Goal: Information Seeking & Learning: Learn about a topic

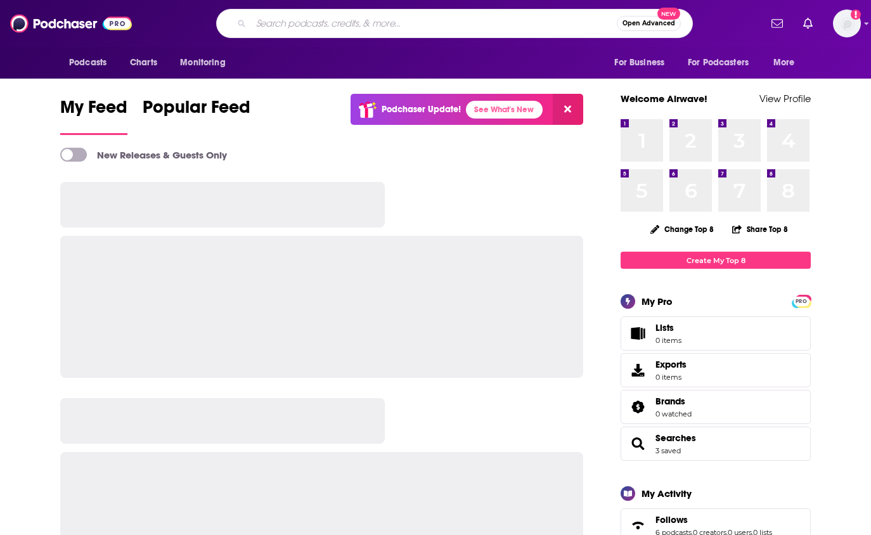
click at [444, 23] on input "Search podcasts, credits, & more..." at bounding box center [434, 23] width 366 height 20
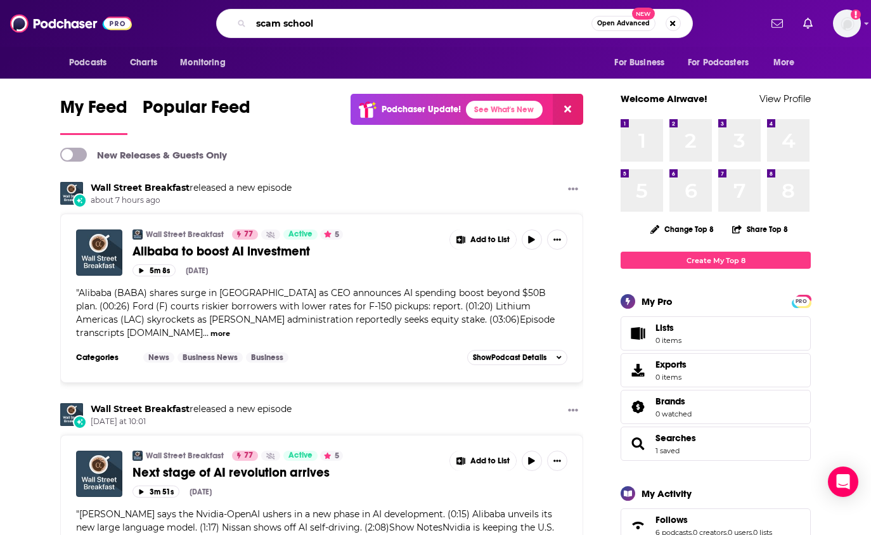
type input "scam school"
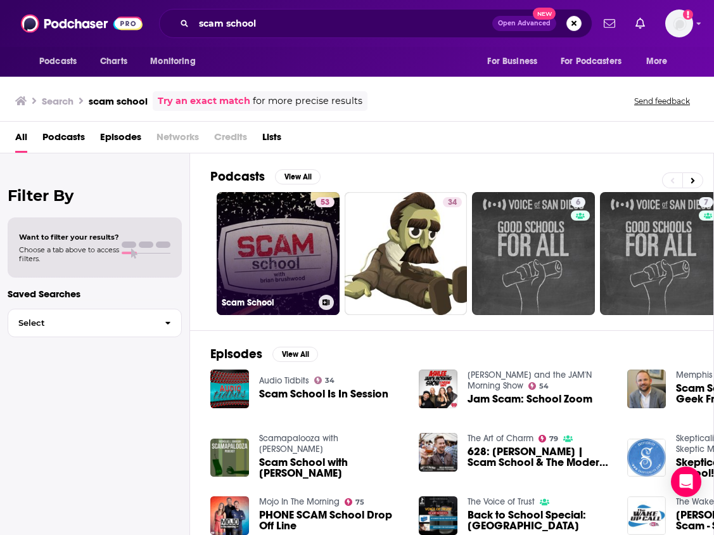
click at [274, 217] on link "53 Scam School" at bounding box center [278, 253] width 123 height 123
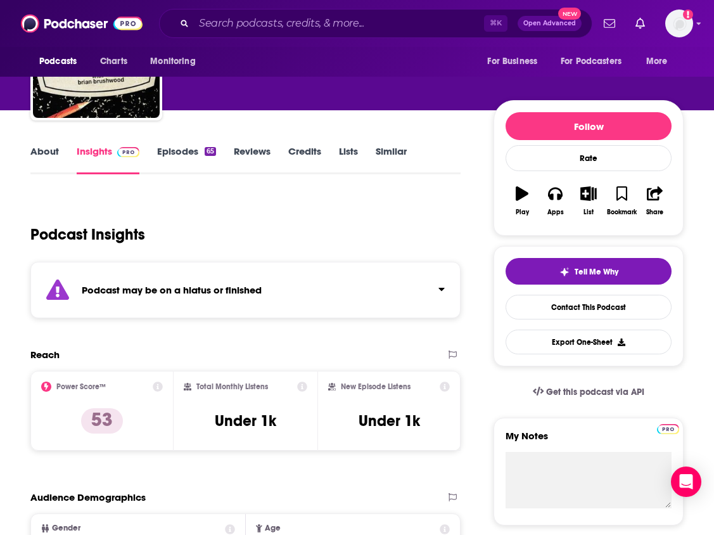
scroll to position [138, 0]
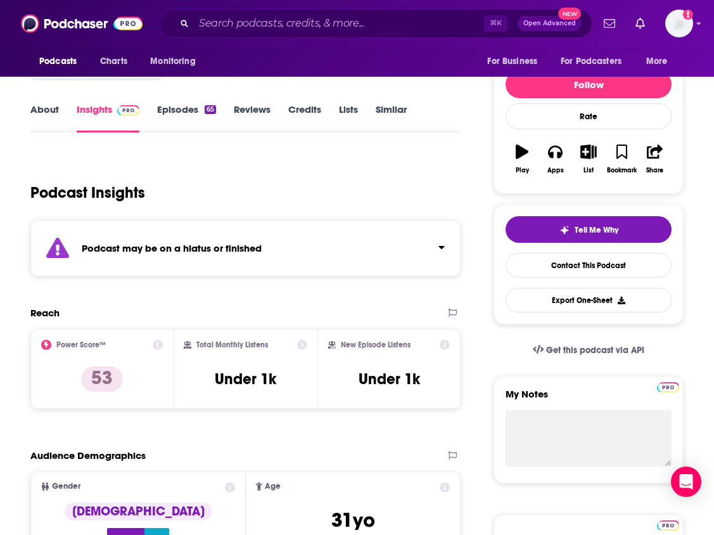
click at [273, 240] on div "Podcast may be on a hiatus or finished" at bounding box center [245, 248] width 430 height 56
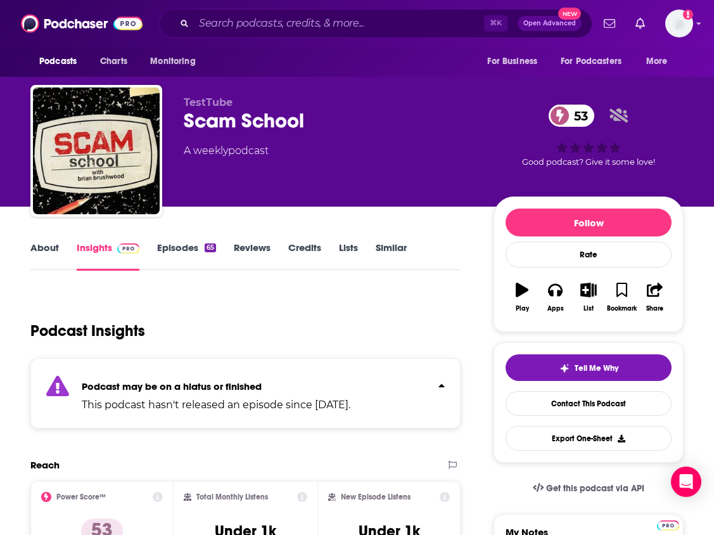
scroll to position [0, 0]
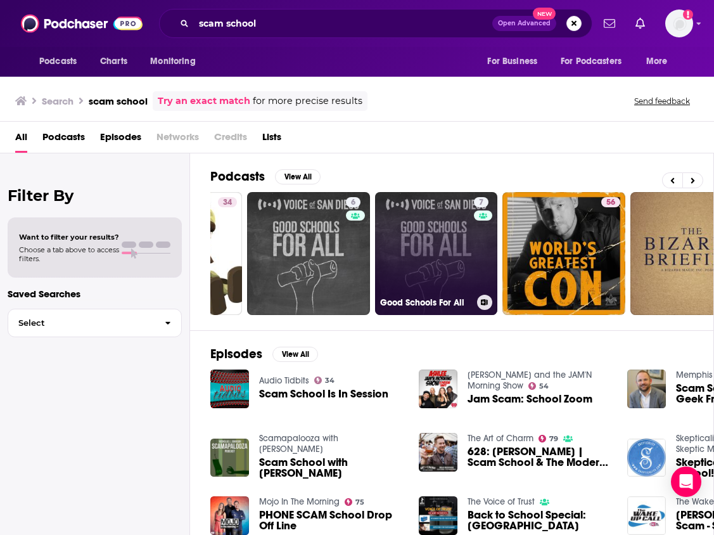
scroll to position [0, 257]
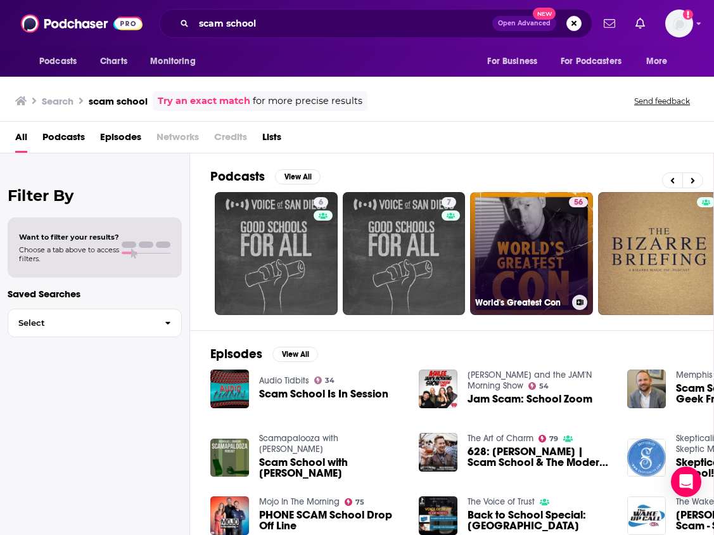
click at [586, 260] on div "56" at bounding box center [578, 246] width 19 height 98
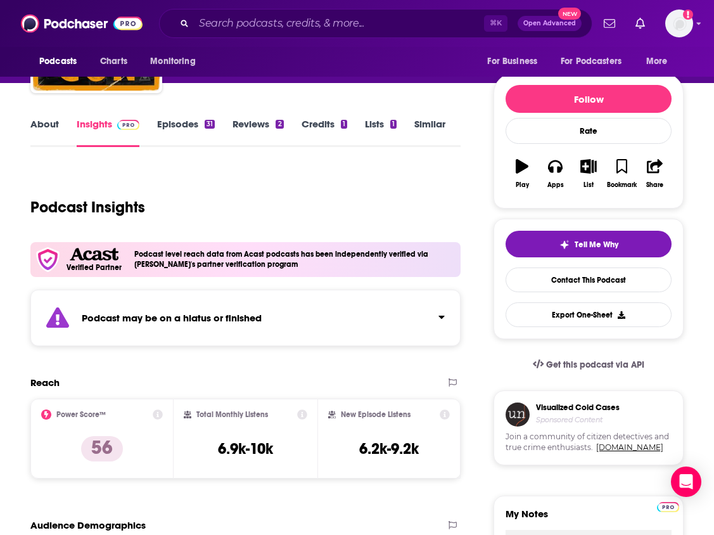
scroll to position [176, 0]
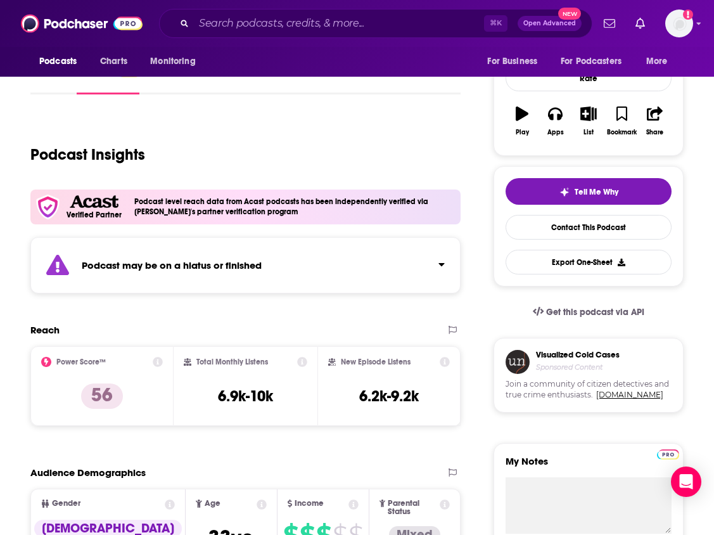
click at [234, 268] on strong "Podcast may be on a hiatus or finished" at bounding box center [172, 265] width 180 height 12
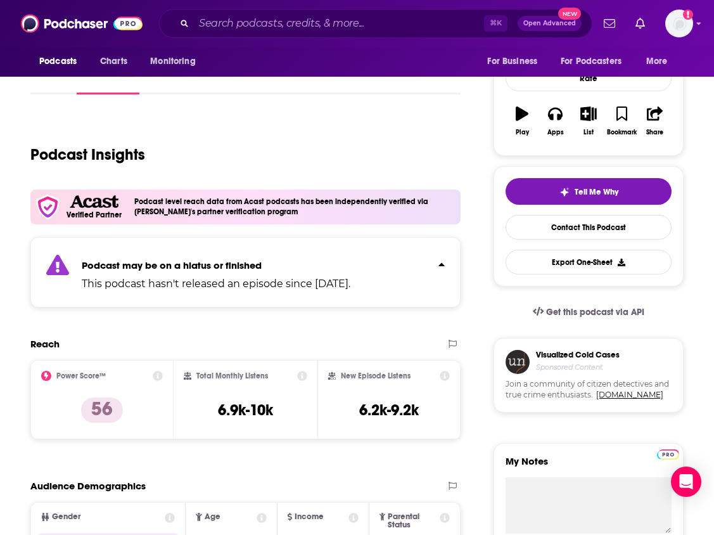
click at [234, 268] on strong "Podcast may be on a hiatus or finished" at bounding box center [172, 265] width 180 height 12
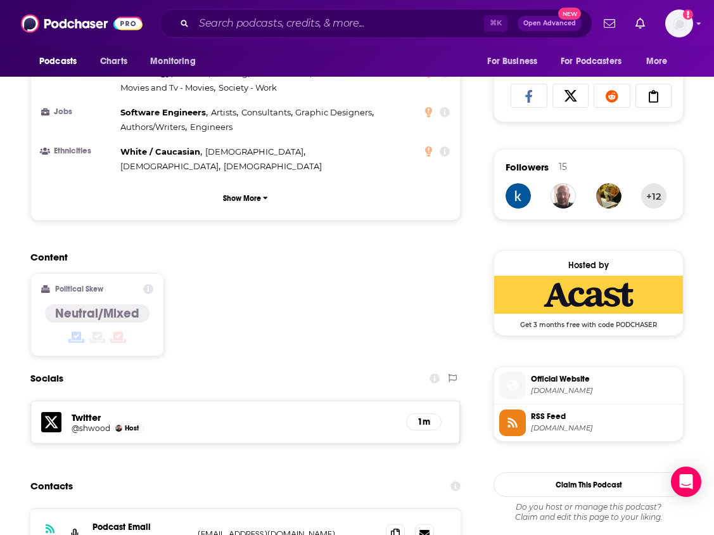
scroll to position [960, 0]
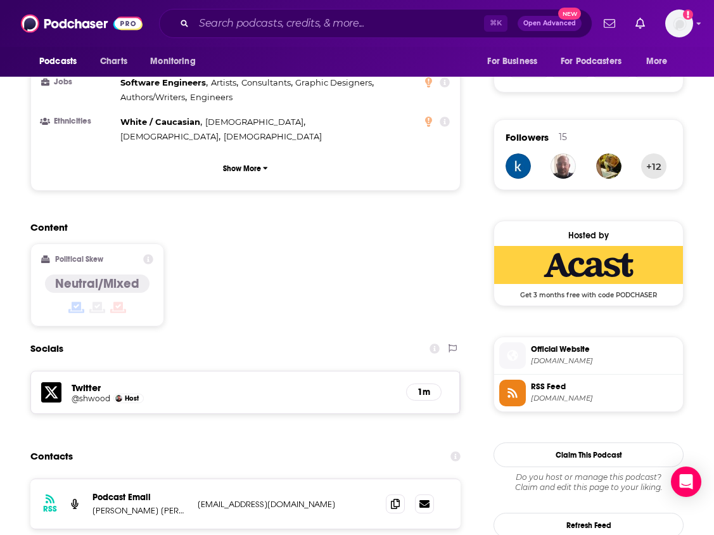
click at [569, 352] on span "Official Website" at bounding box center [604, 349] width 147 height 11
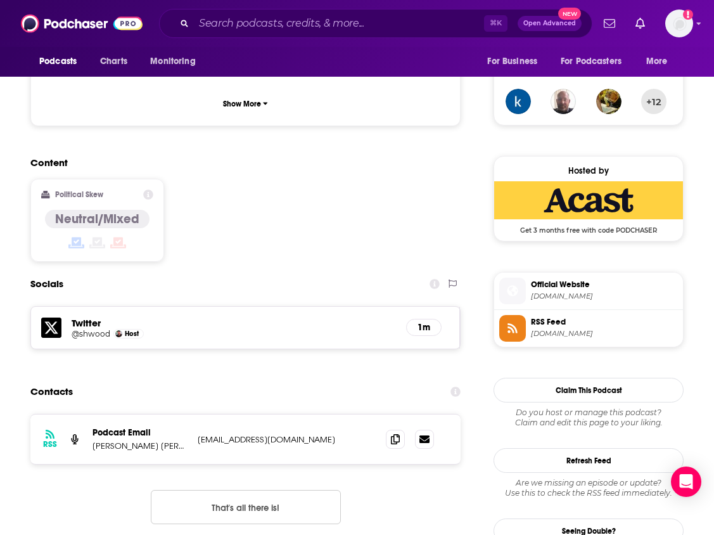
scroll to position [1026, 0]
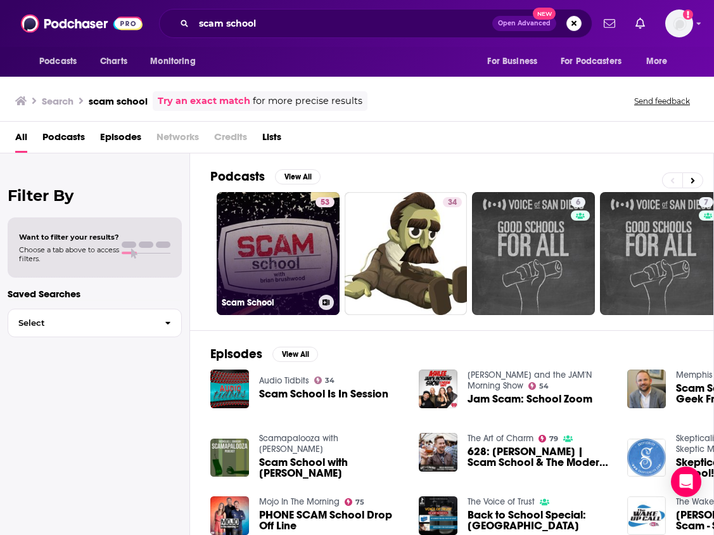
click at [256, 228] on link "53 Scam School" at bounding box center [278, 253] width 123 height 123
